Goal: Navigation & Orientation: Understand site structure

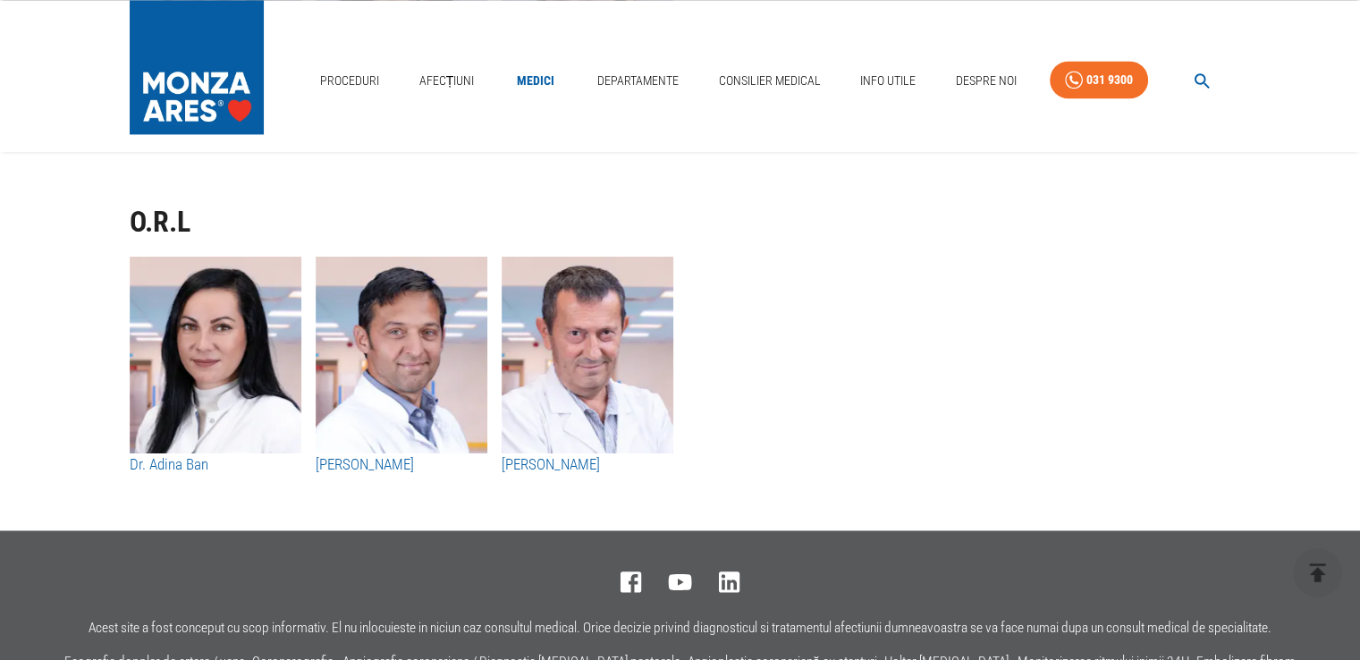
scroll to position [9561, 0]
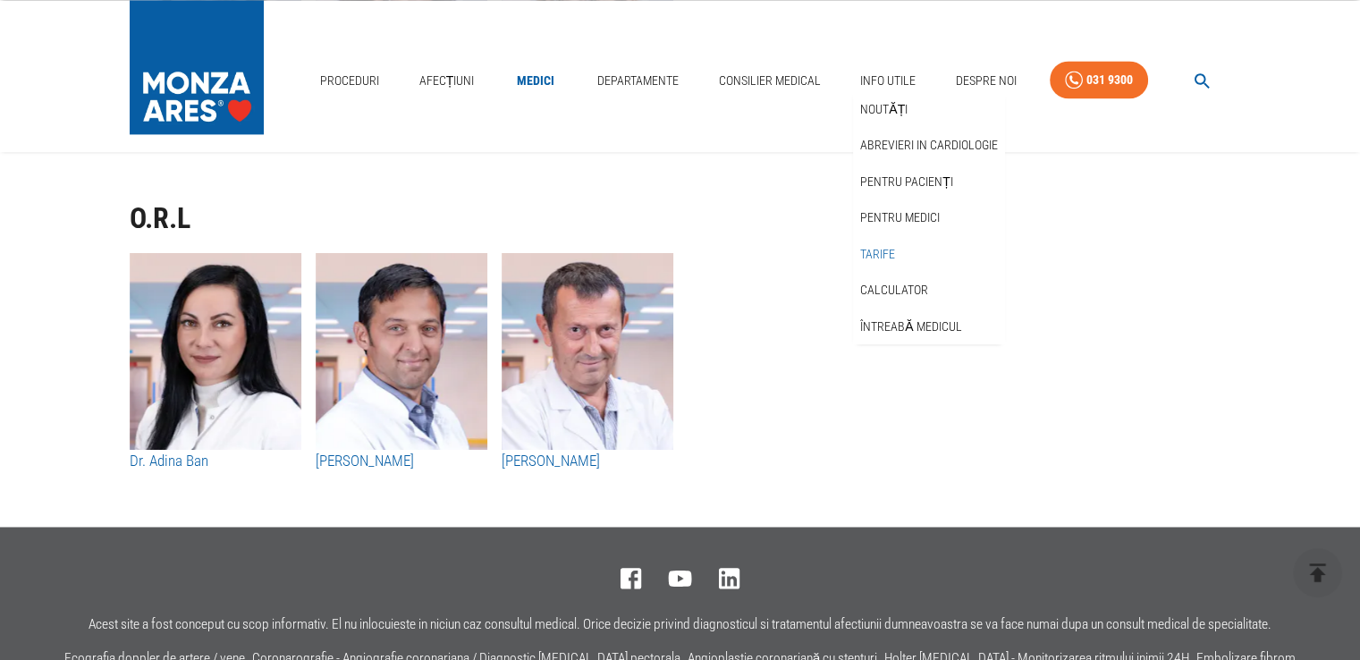
click at [883, 252] on link "Tarife" at bounding box center [878, 255] width 42 height 30
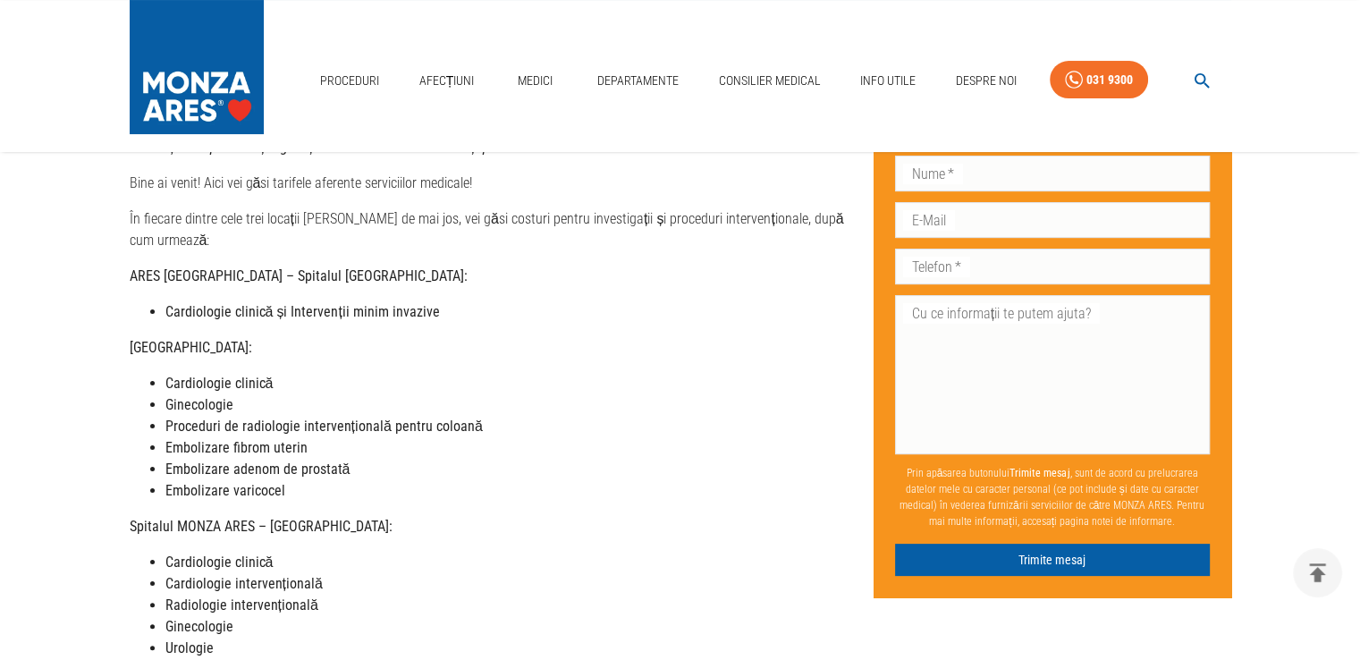
scroll to position [305, 0]
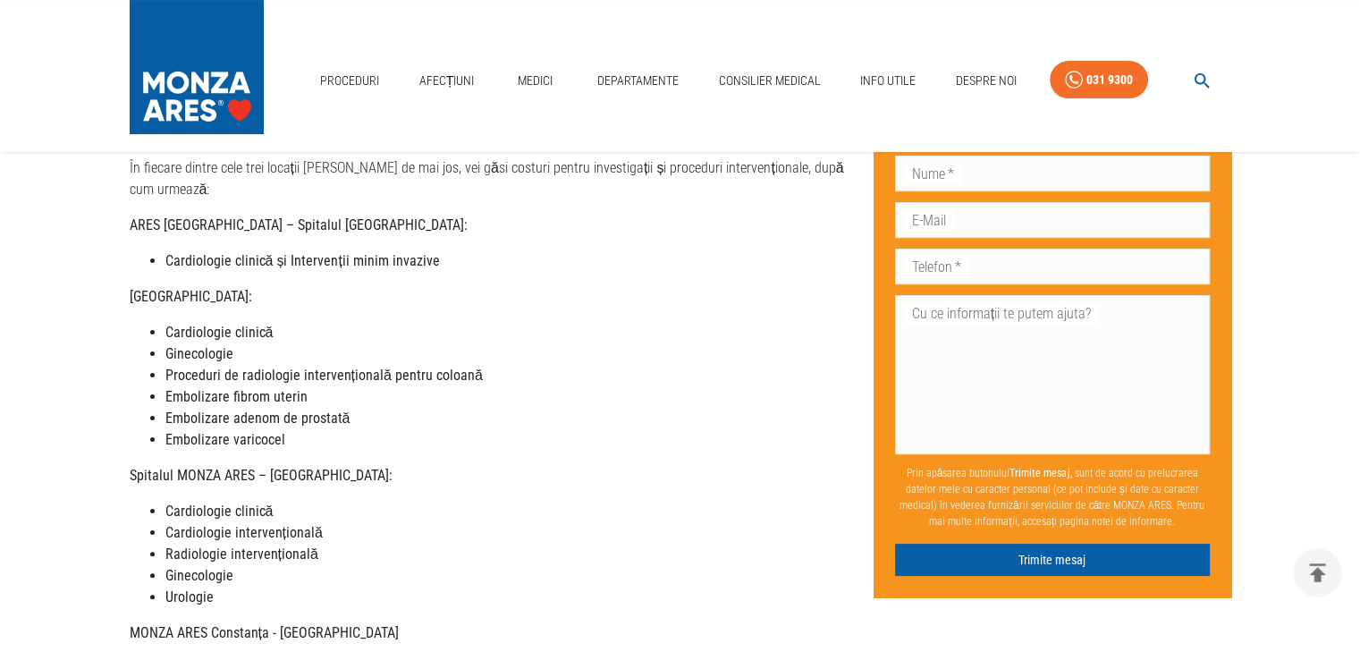
click at [257, 545] on strong "Radiologie intervențională" at bounding box center [241, 553] width 153 height 17
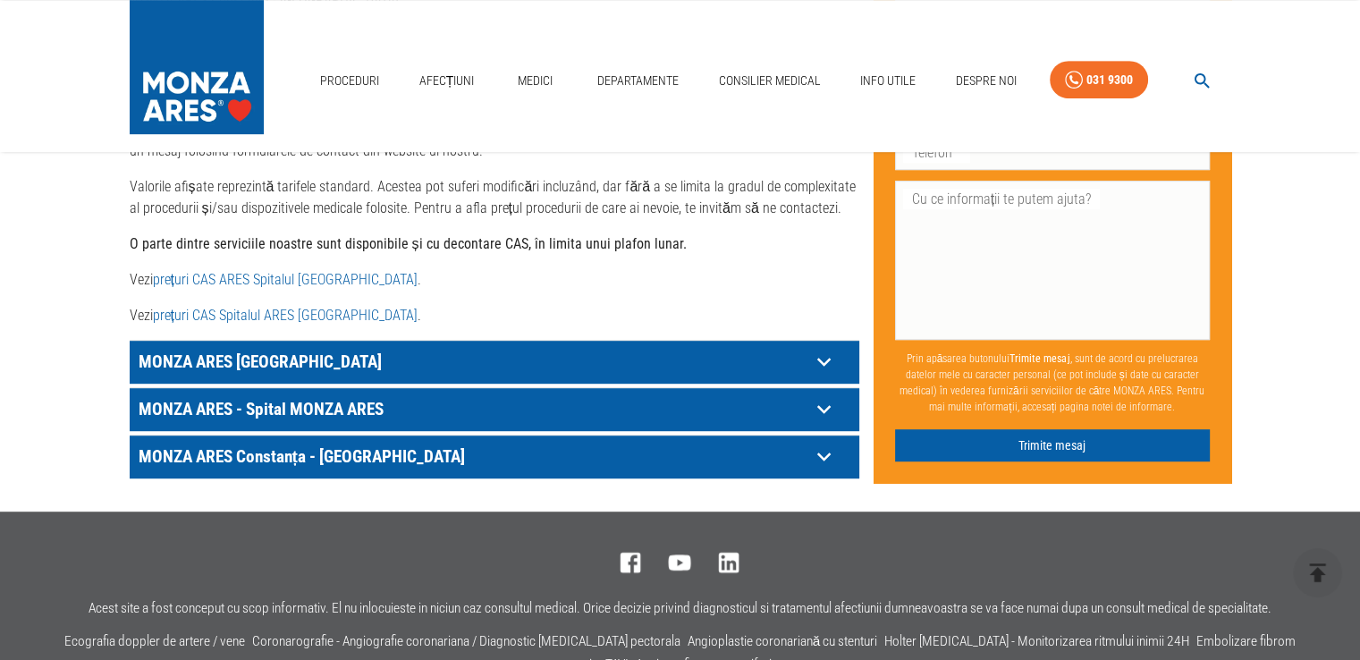
scroll to position [949, 0]
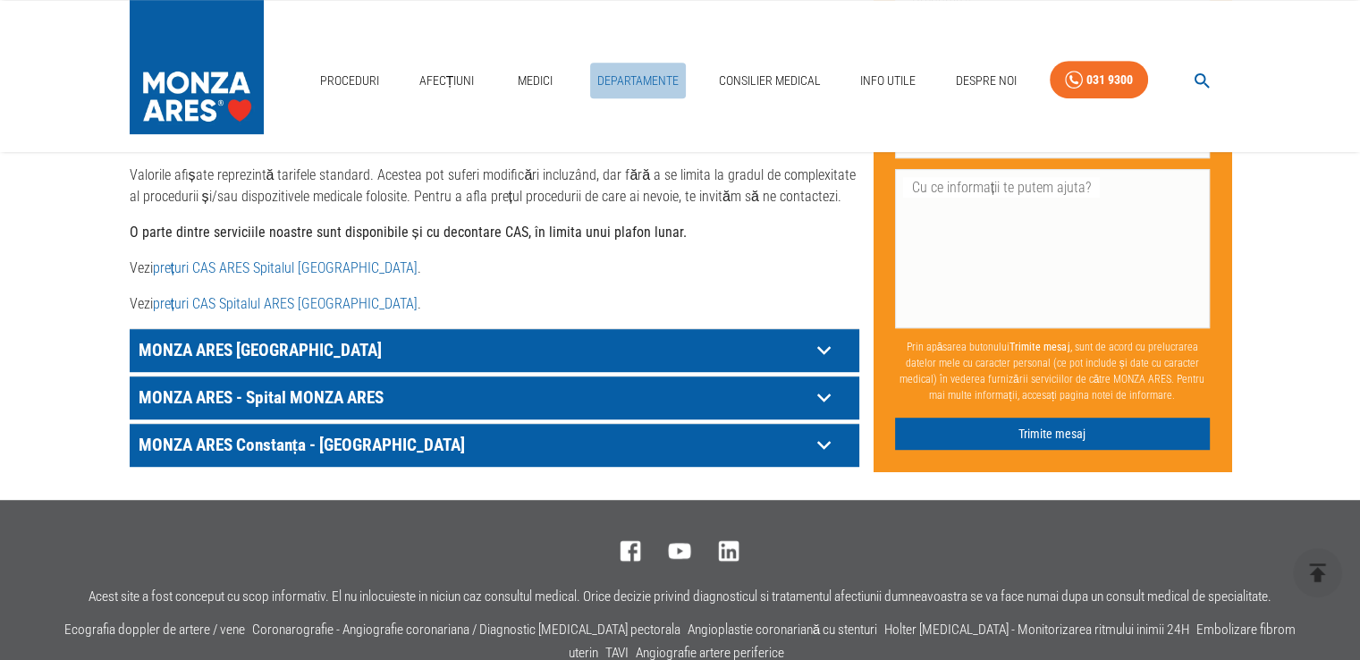
click at [644, 85] on link "Departamente" at bounding box center [638, 81] width 96 height 37
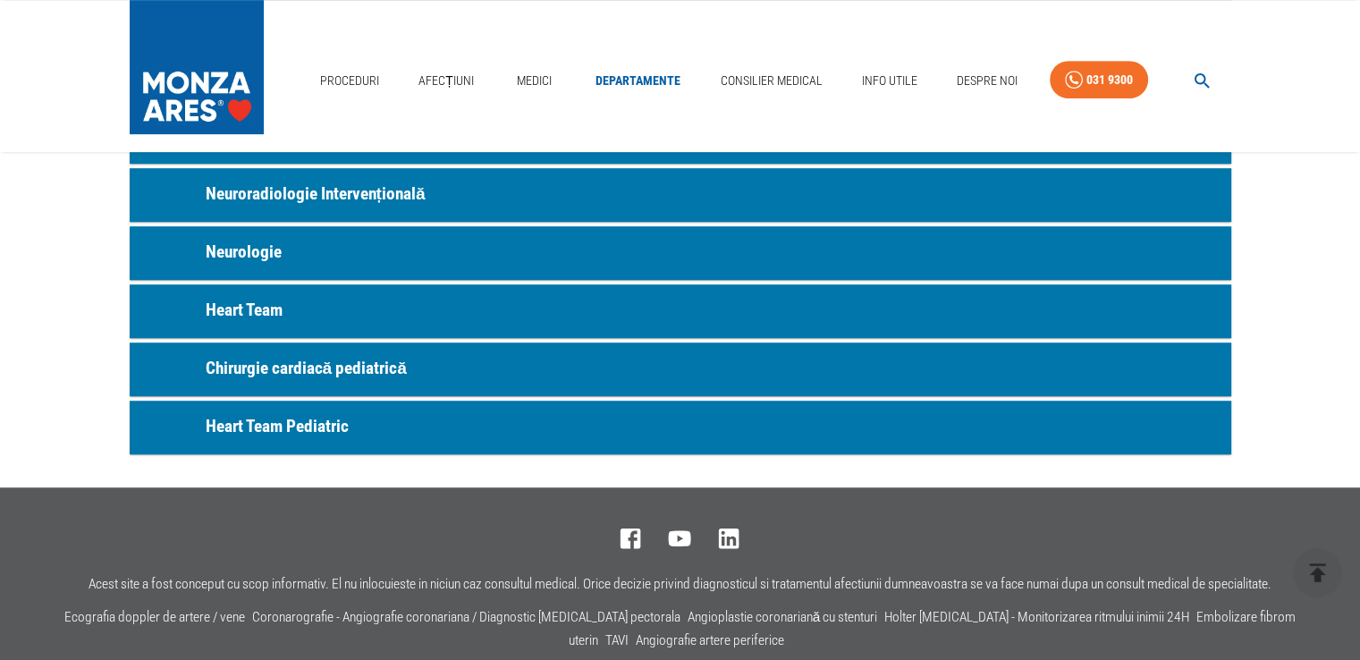
scroll to position [1037, 0]
